Goal: Task Accomplishment & Management: Use online tool/utility

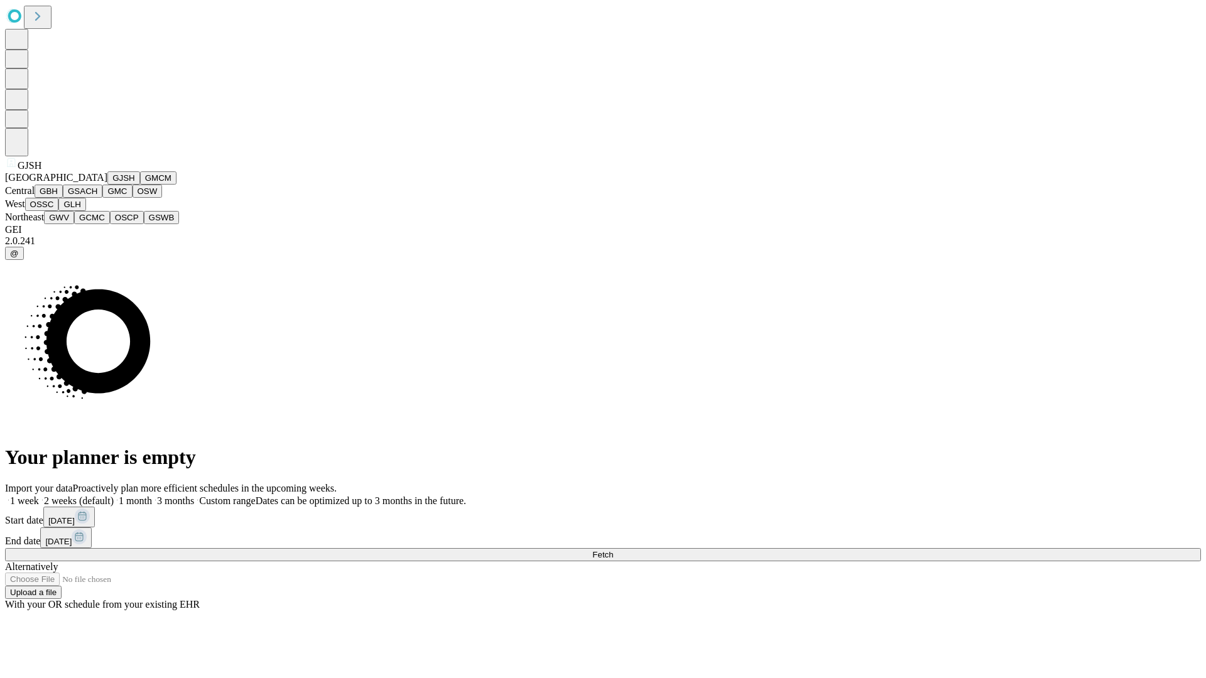
click at [107, 185] on button "GJSH" at bounding box center [123, 177] width 33 height 13
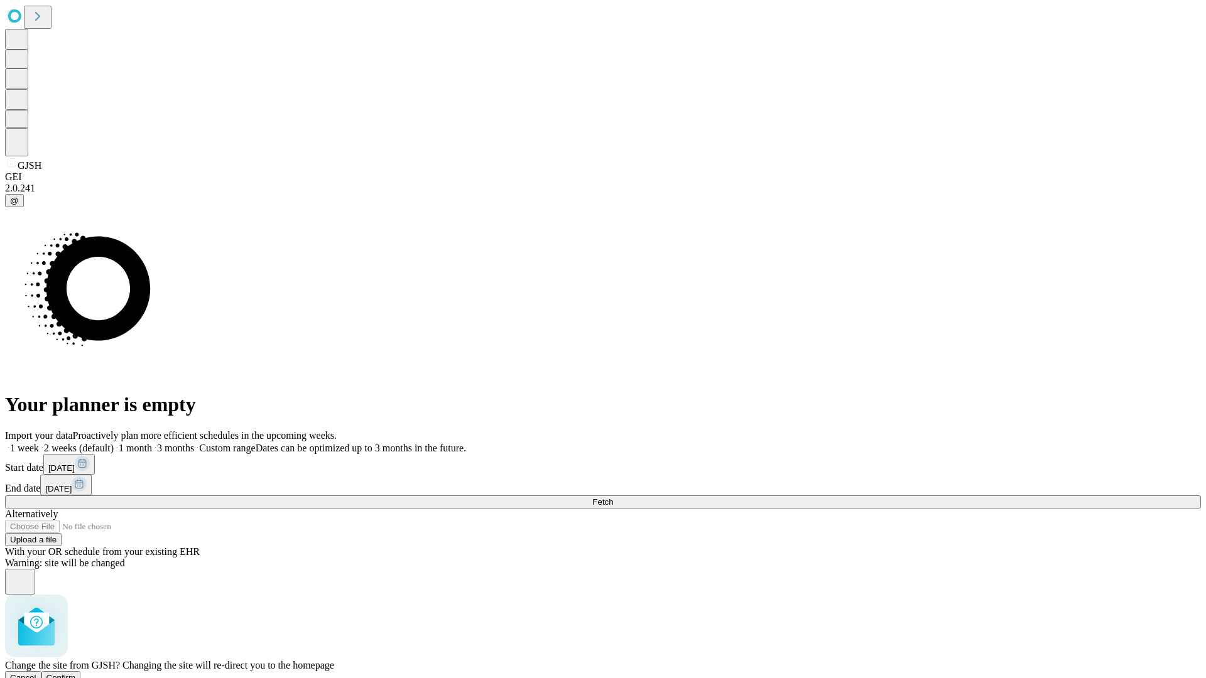
click at [76, 673] on span "Confirm" at bounding box center [61, 677] width 30 height 9
click at [39, 443] on label "1 week" at bounding box center [22, 448] width 34 height 11
click at [613, 497] on span "Fetch" at bounding box center [602, 501] width 21 height 9
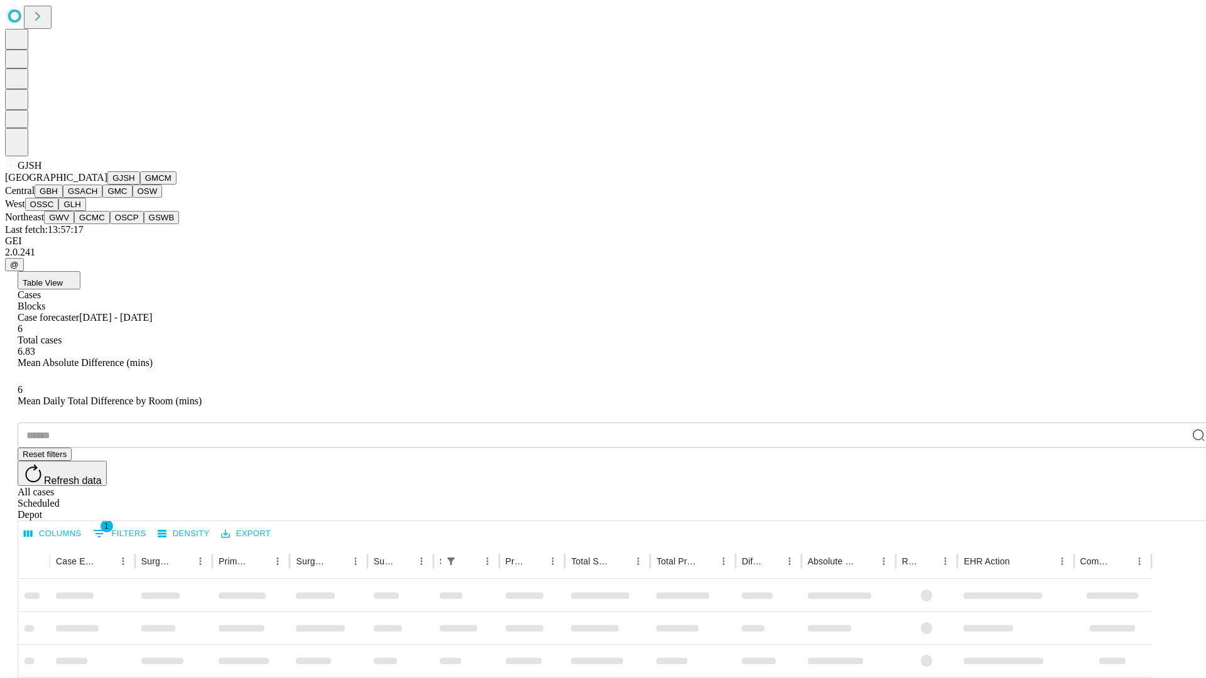
click at [140, 185] on button "GMCM" at bounding box center [158, 177] width 36 height 13
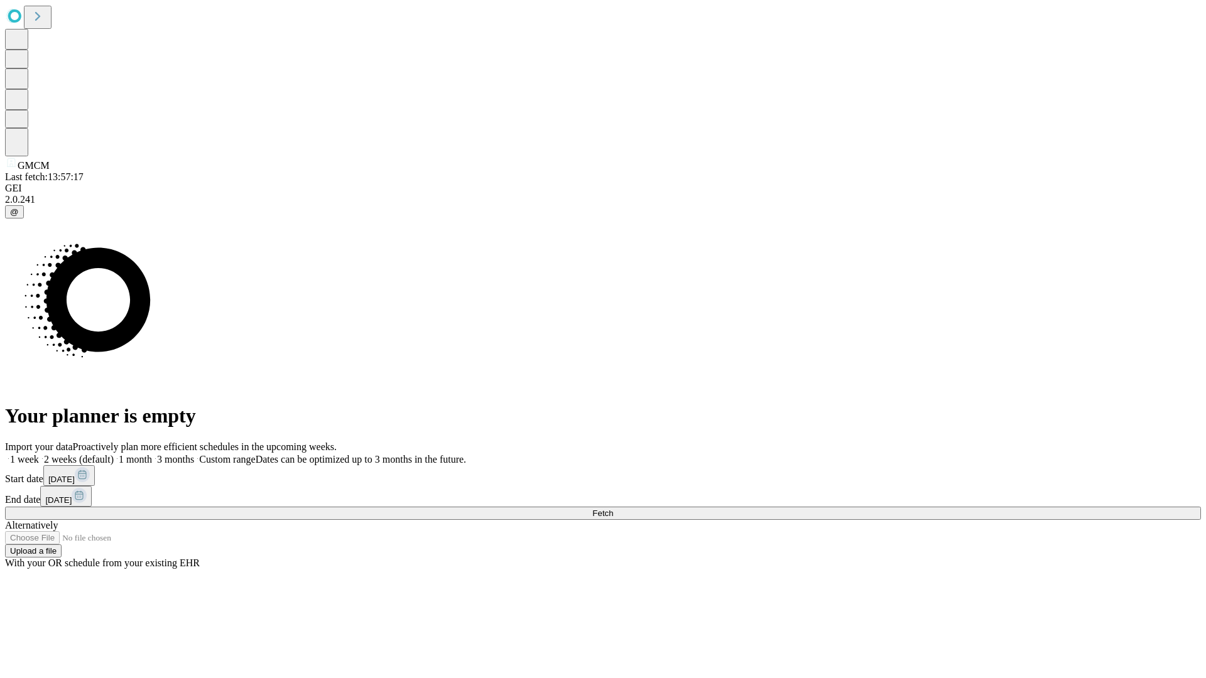
click at [39, 454] on label "1 week" at bounding box center [22, 459] width 34 height 11
click at [613, 509] on span "Fetch" at bounding box center [602, 513] width 21 height 9
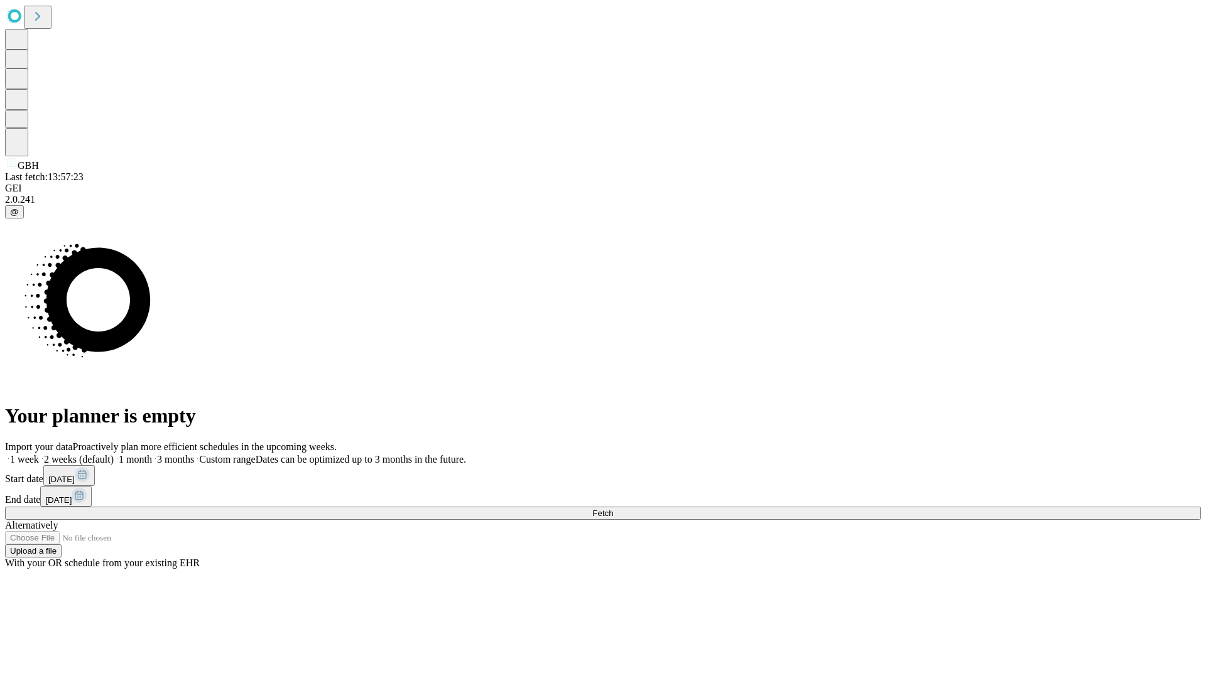
click at [39, 454] on label "1 week" at bounding box center [22, 459] width 34 height 11
click at [613, 509] on span "Fetch" at bounding box center [602, 513] width 21 height 9
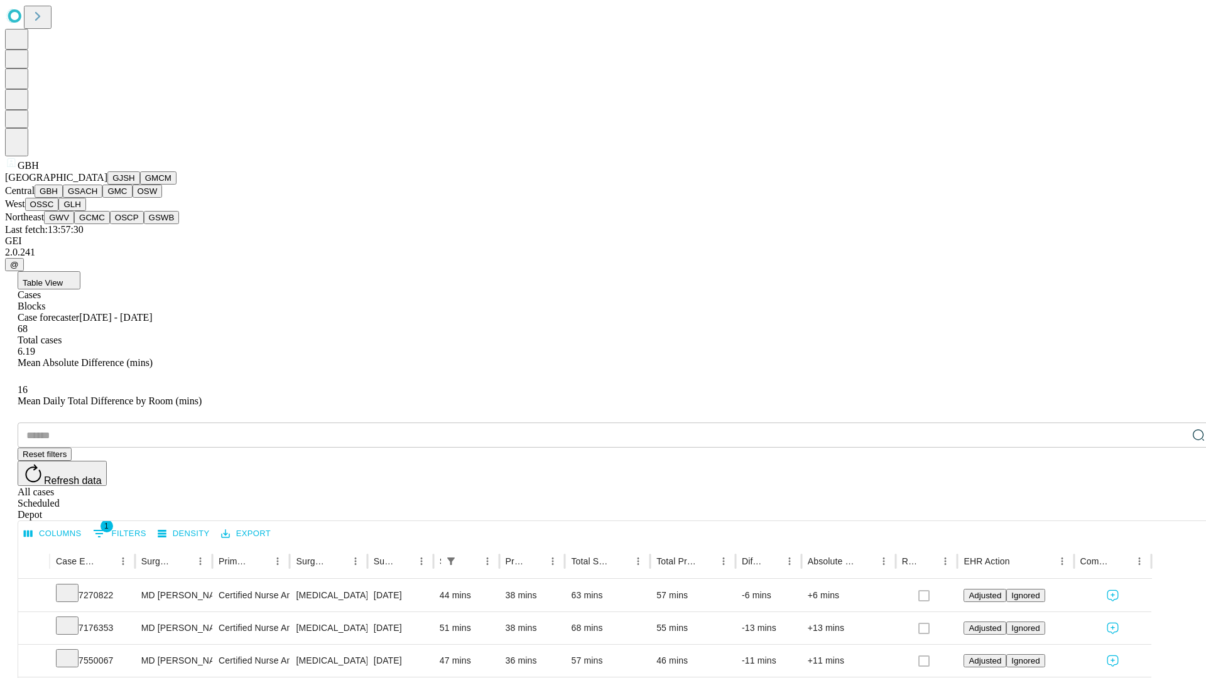
click at [97, 198] on button "GSACH" at bounding box center [83, 191] width 40 height 13
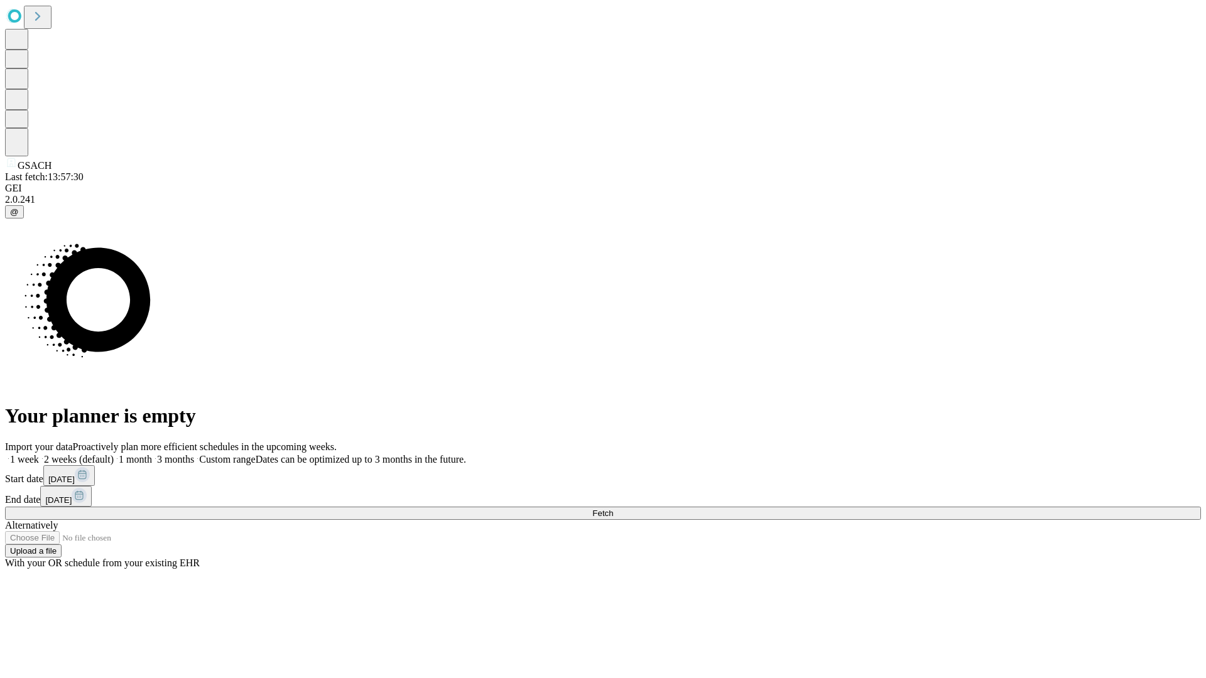
click at [39, 454] on label "1 week" at bounding box center [22, 459] width 34 height 11
click at [613, 509] on span "Fetch" at bounding box center [602, 513] width 21 height 9
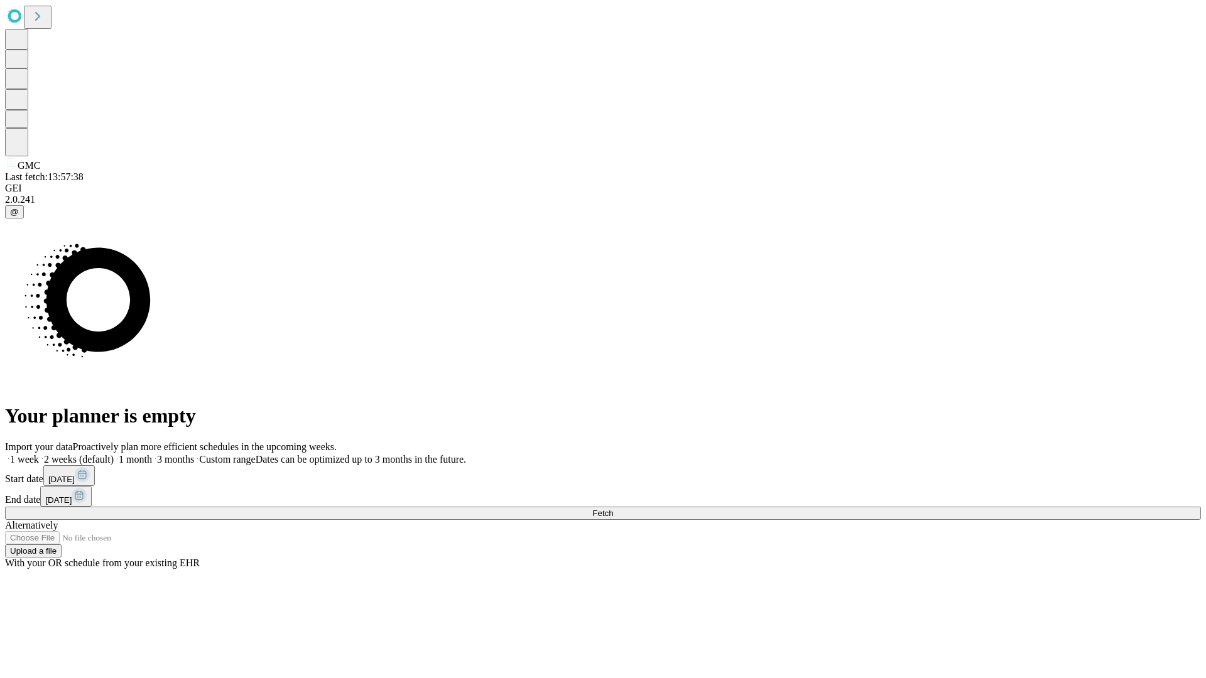
click at [39, 454] on label "1 week" at bounding box center [22, 459] width 34 height 11
click at [613, 509] on span "Fetch" at bounding box center [602, 513] width 21 height 9
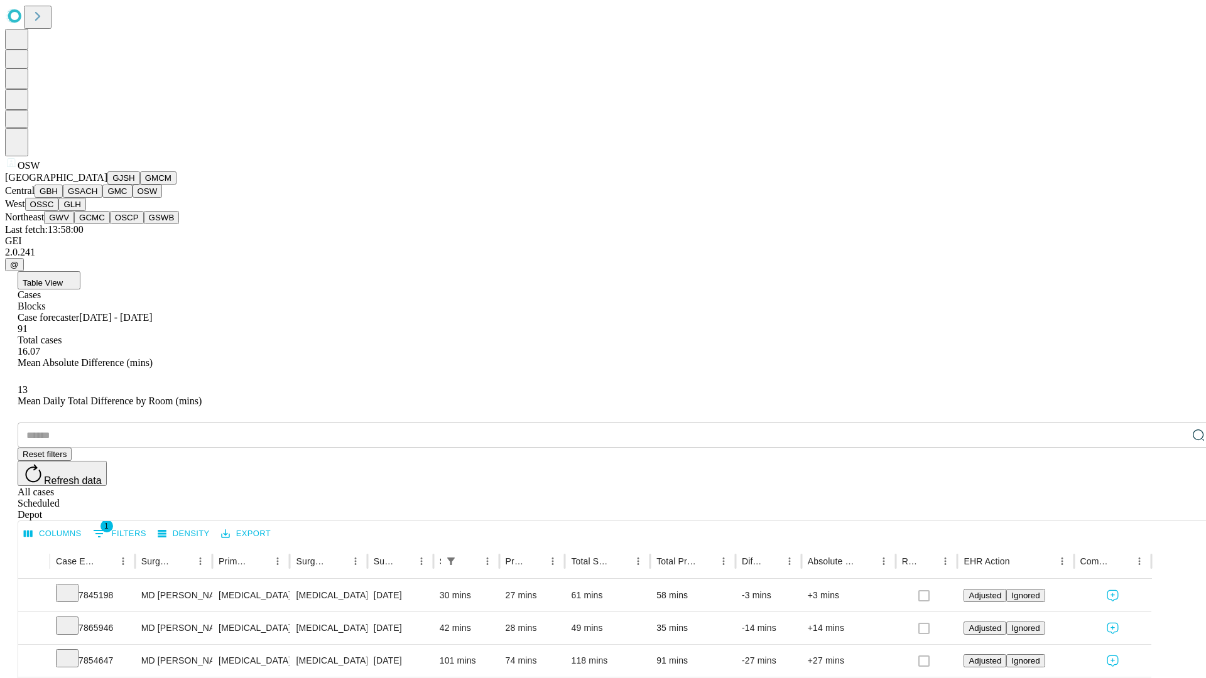
click at [59, 211] on button "OSSC" at bounding box center [42, 204] width 34 height 13
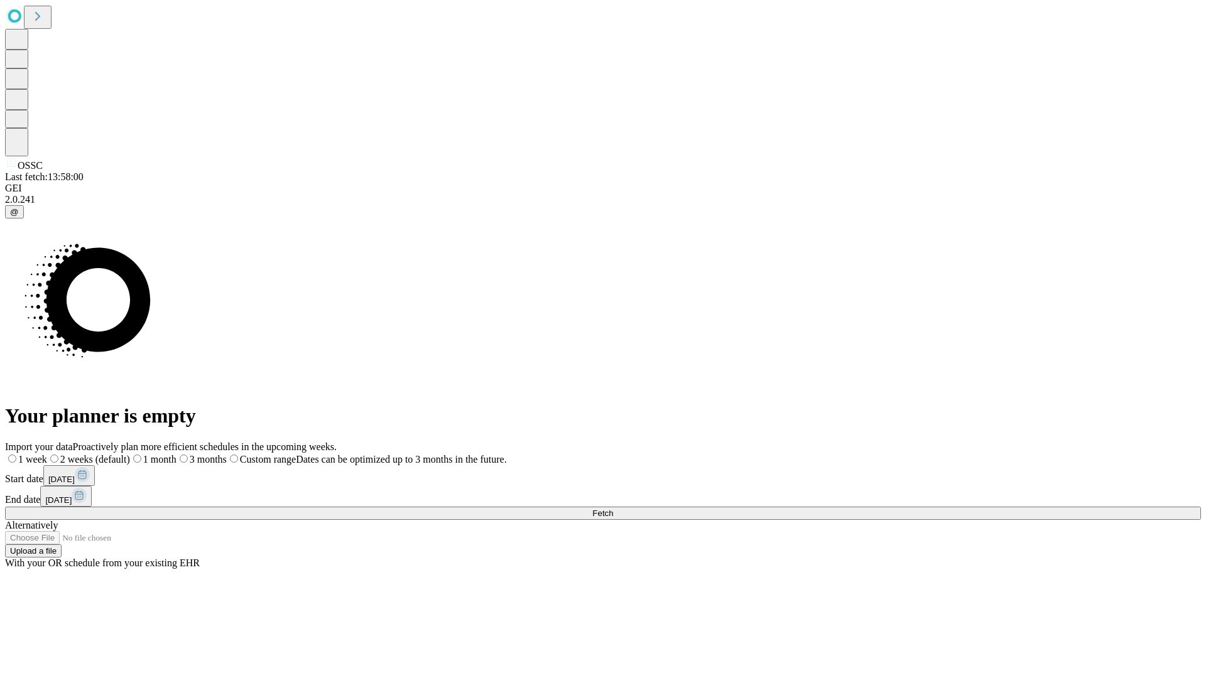
click at [47, 454] on label "1 week" at bounding box center [26, 459] width 42 height 11
click at [613, 509] on span "Fetch" at bounding box center [602, 513] width 21 height 9
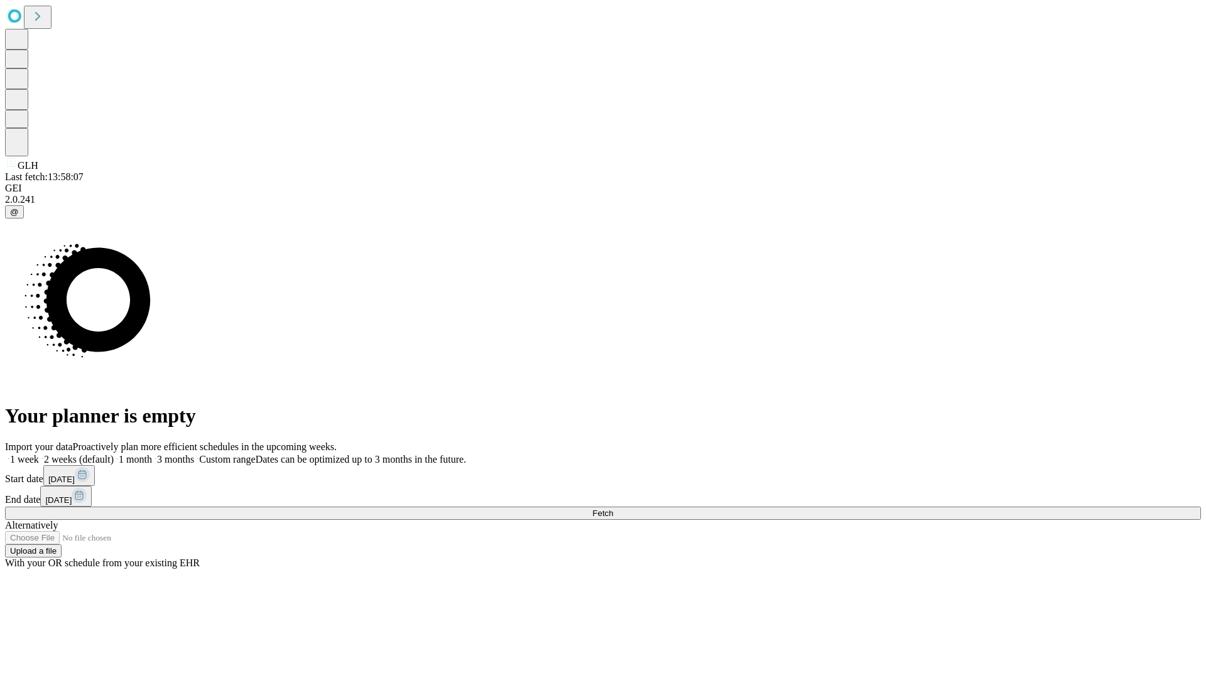
click at [39, 454] on label "1 week" at bounding box center [22, 459] width 34 height 11
click at [613, 509] on span "Fetch" at bounding box center [602, 513] width 21 height 9
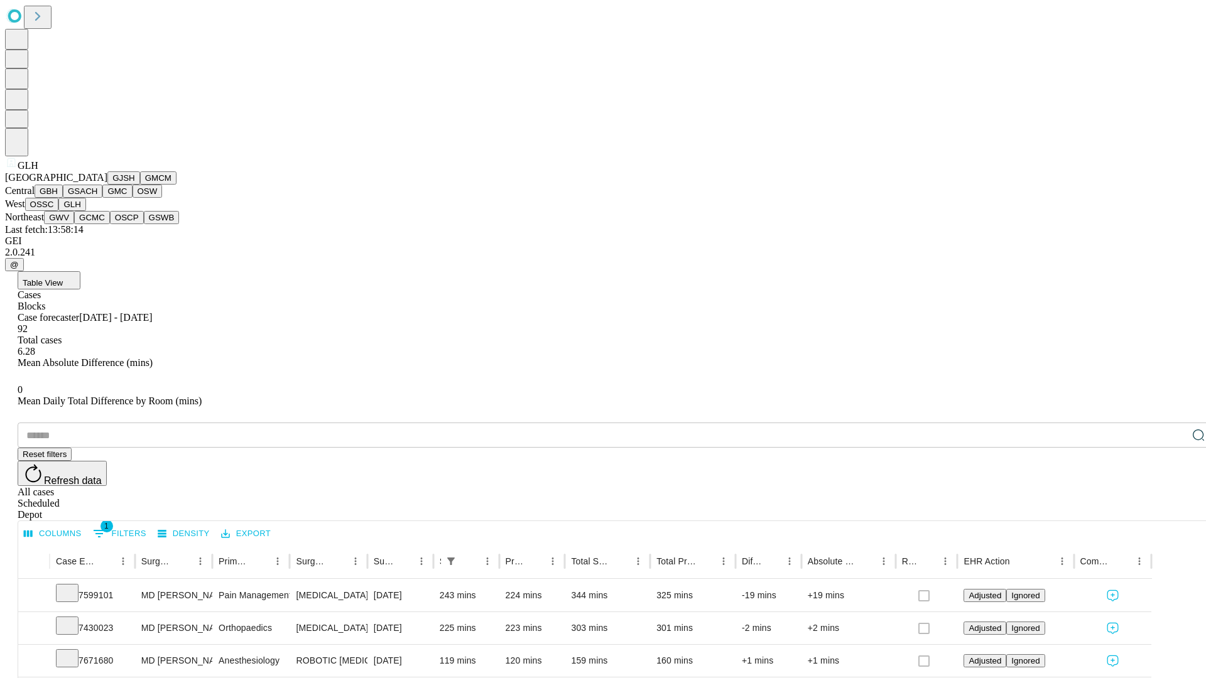
click at [74, 224] on button "GWV" at bounding box center [59, 217] width 30 height 13
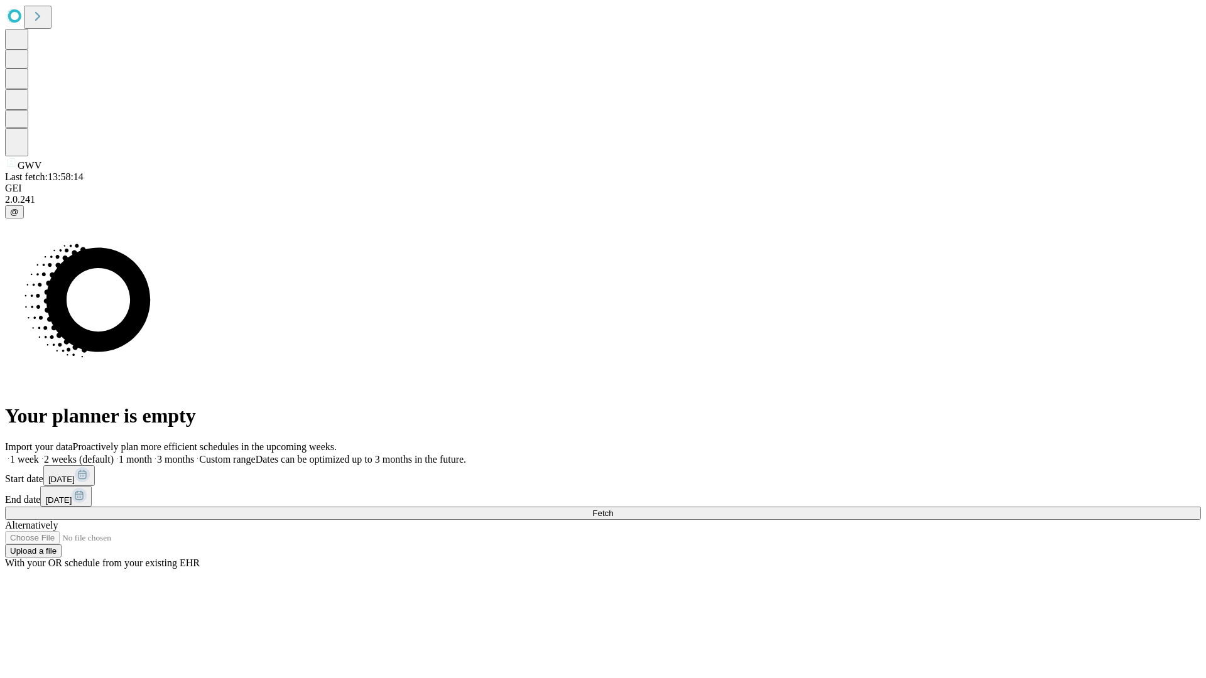
click at [39, 454] on label "1 week" at bounding box center [22, 459] width 34 height 11
click at [613, 509] on span "Fetch" at bounding box center [602, 513] width 21 height 9
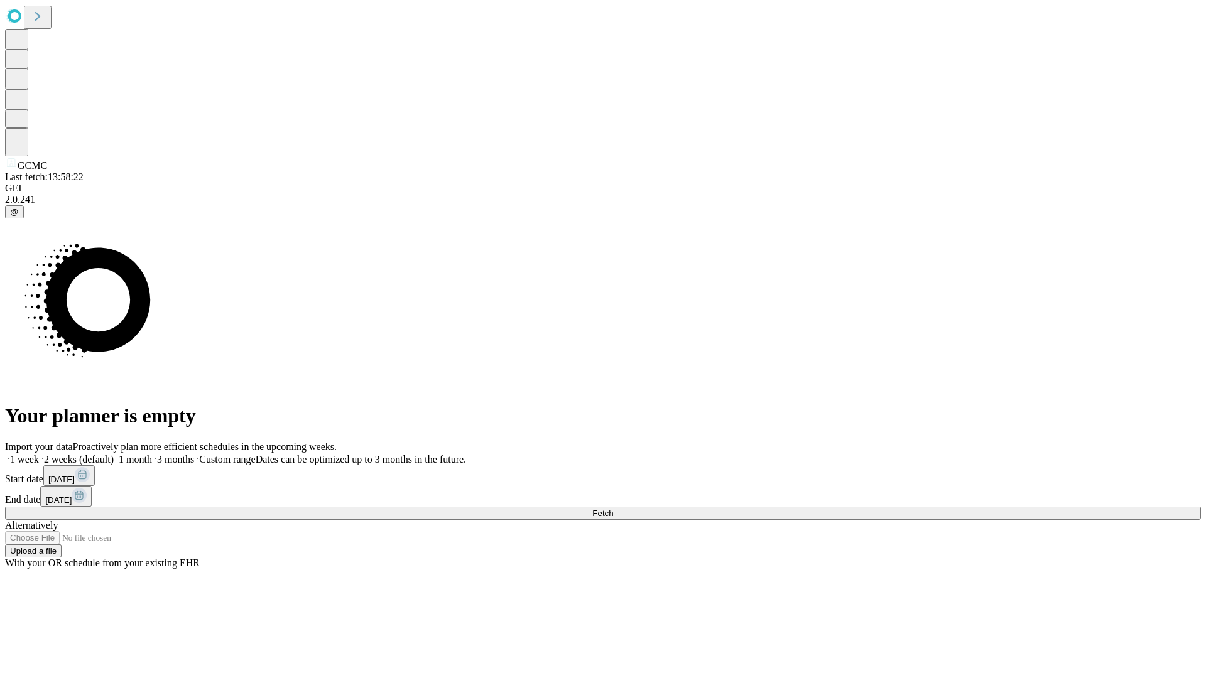
click at [39, 454] on label "1 week" at bounding box center [22, 459] width 34 height 11
click at [613, 509] on span "Fetch" at bounding box center [602, 513] width 21 height 9
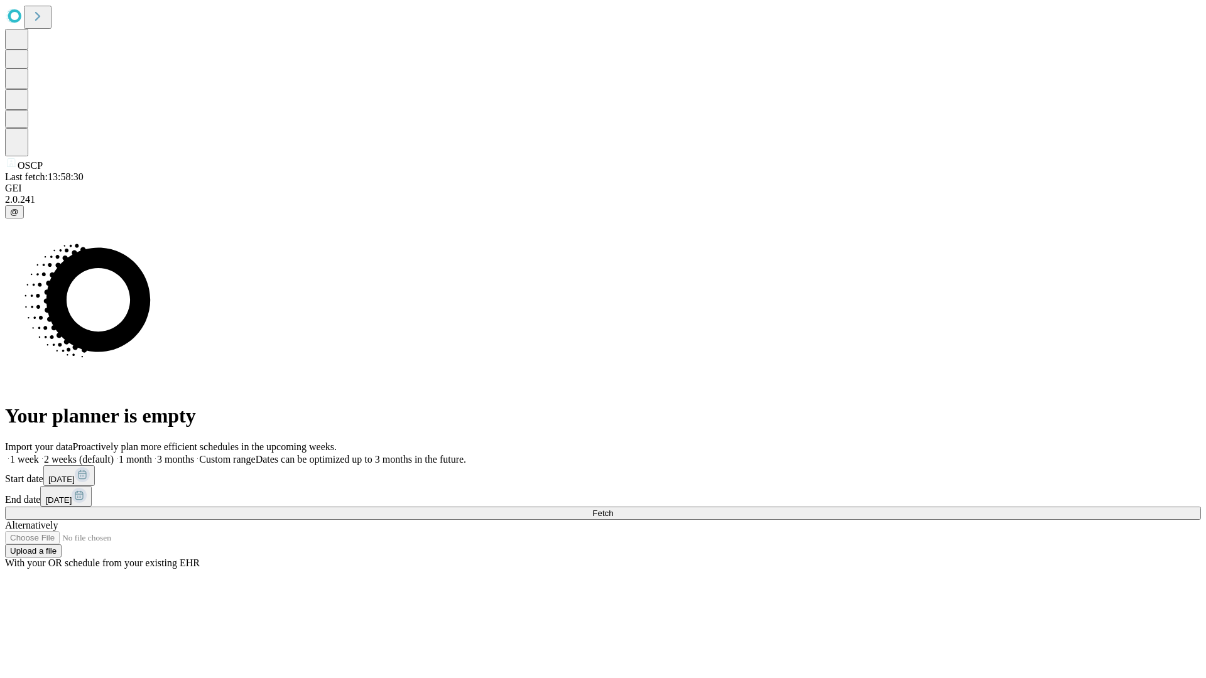
click at [39, 454] on label "1 week" at bounding box center [22, 459] width 34 height 11
click at [613, 509] on span "Fetch" at bounding box center [602, 513] width 21 height 9
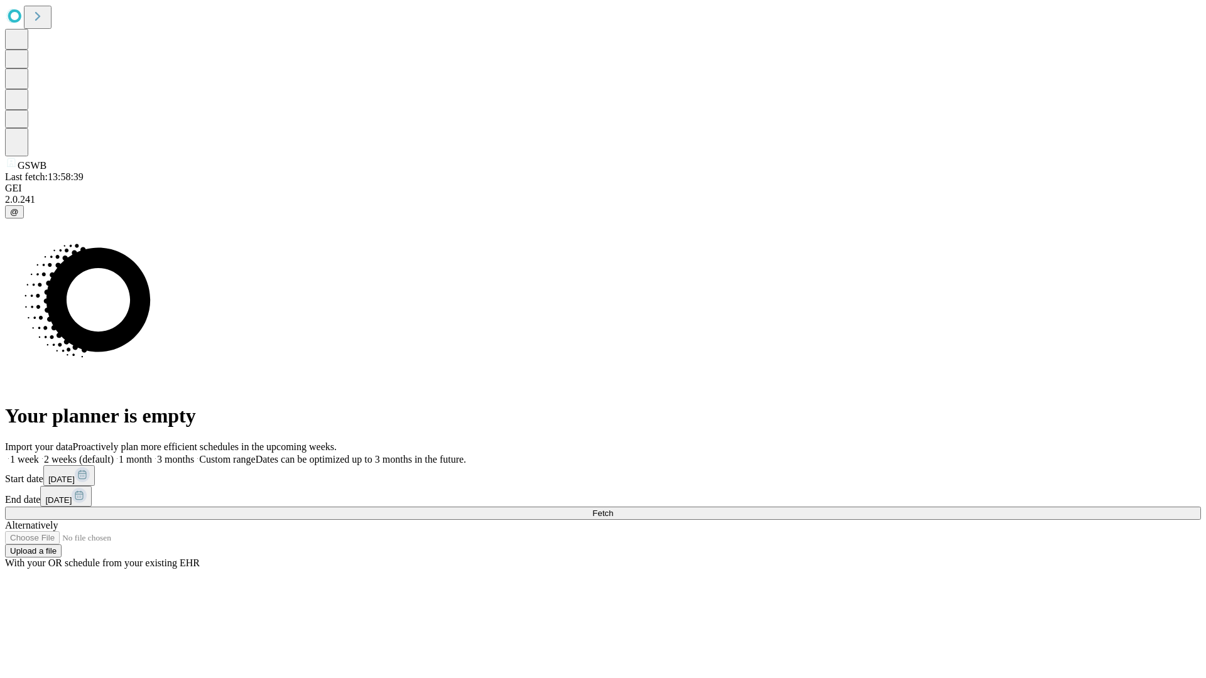
click at [39, 454] on label "1 week" at bounding box center [22, 459] width 34 height 11
click at [613, 509] on span "Fetch" at bounding box center [602, 513] width 21 height 9
